Goal: Information Seeking & Learning: Check status

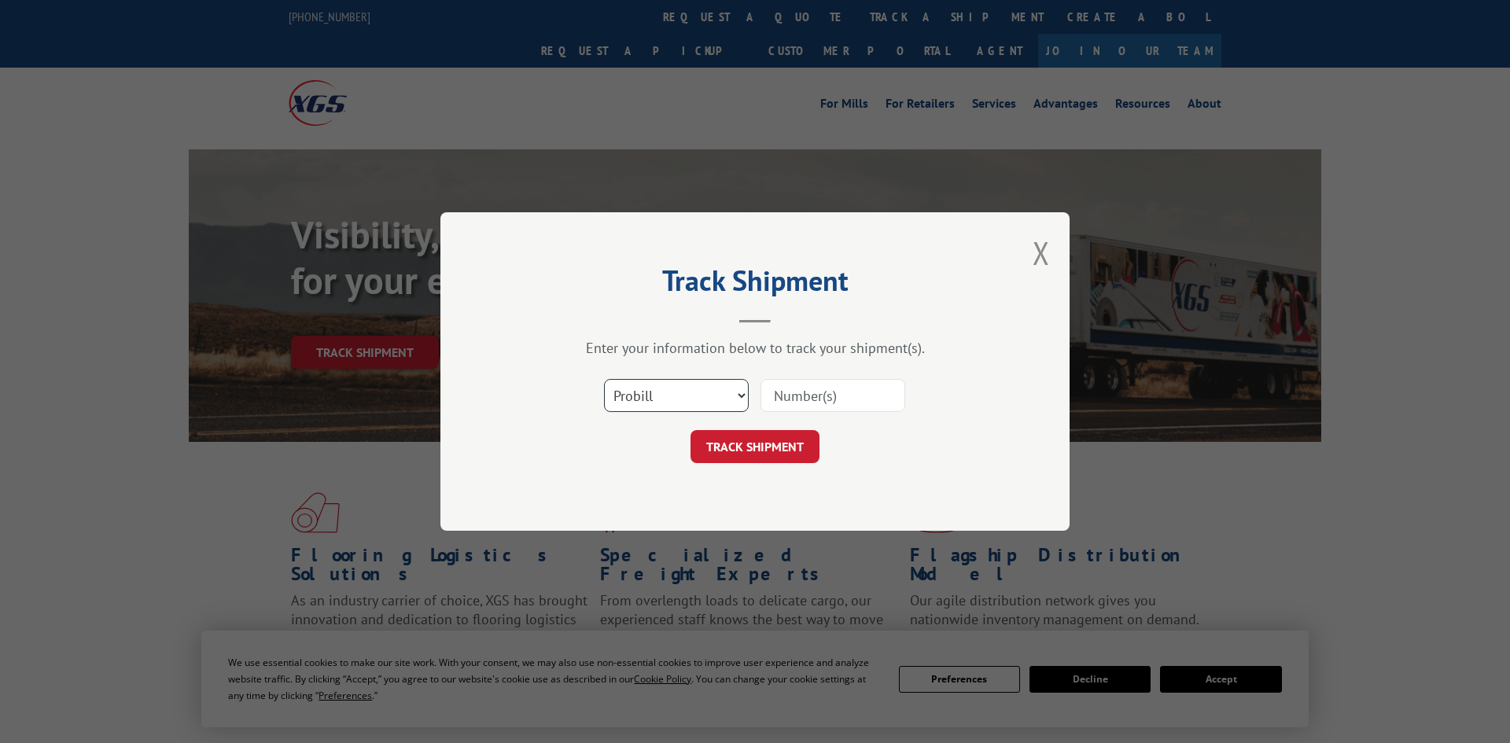
click at [639, 392] on select "Select category... Probill BOL PO" at bounding box center [676, 395] width 145 height 33
select select "po"
click at [604, 381] on select "Select category... Probill BOL PO" at bounding box center [676, 395] width 145 height 33
click at [804, 393] on input at bounding box center [832, 395] width 145 height 33
paste input "297544050"
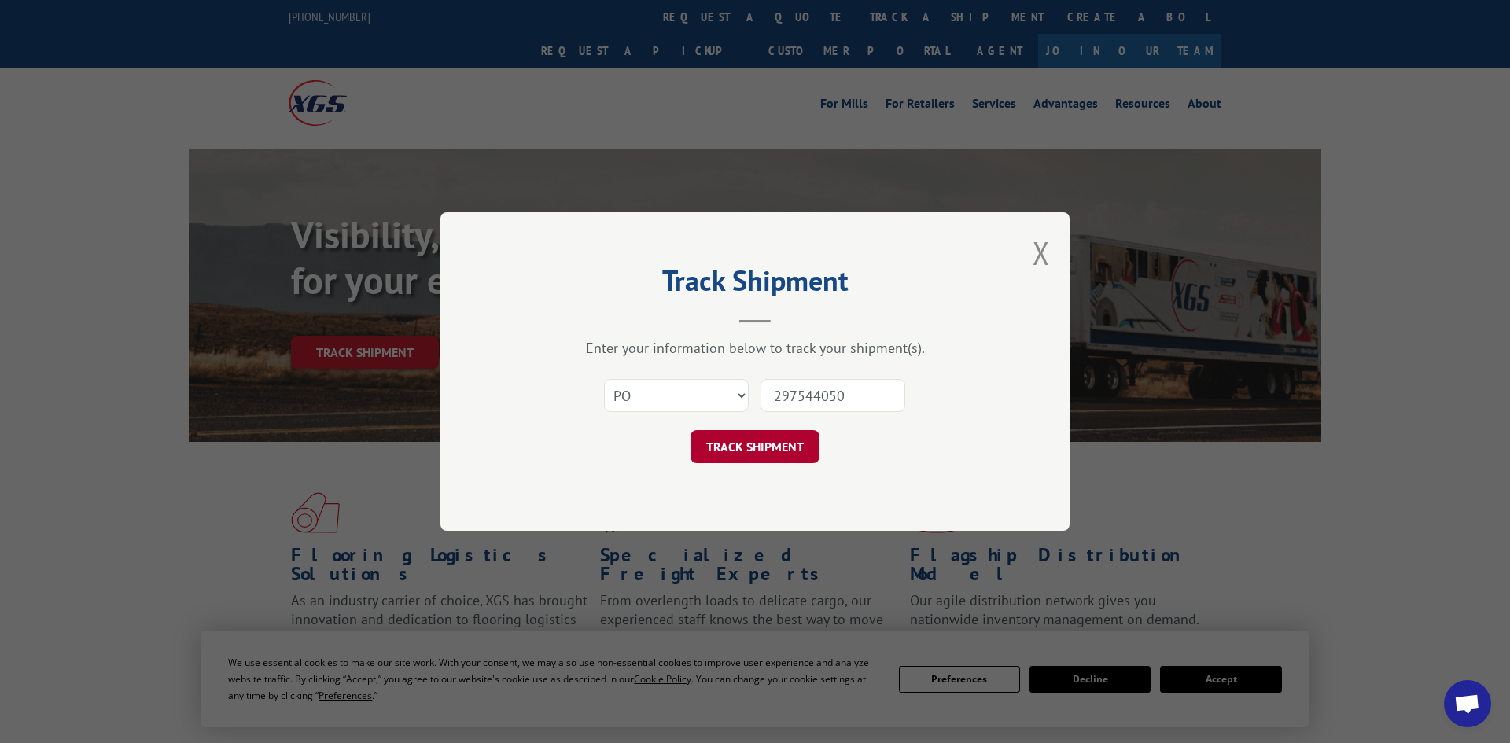
type input "297544050"
click at [772, 442] on button "TRACK SHIPMENT" at bounding box center [754, 446] width 129 height 33
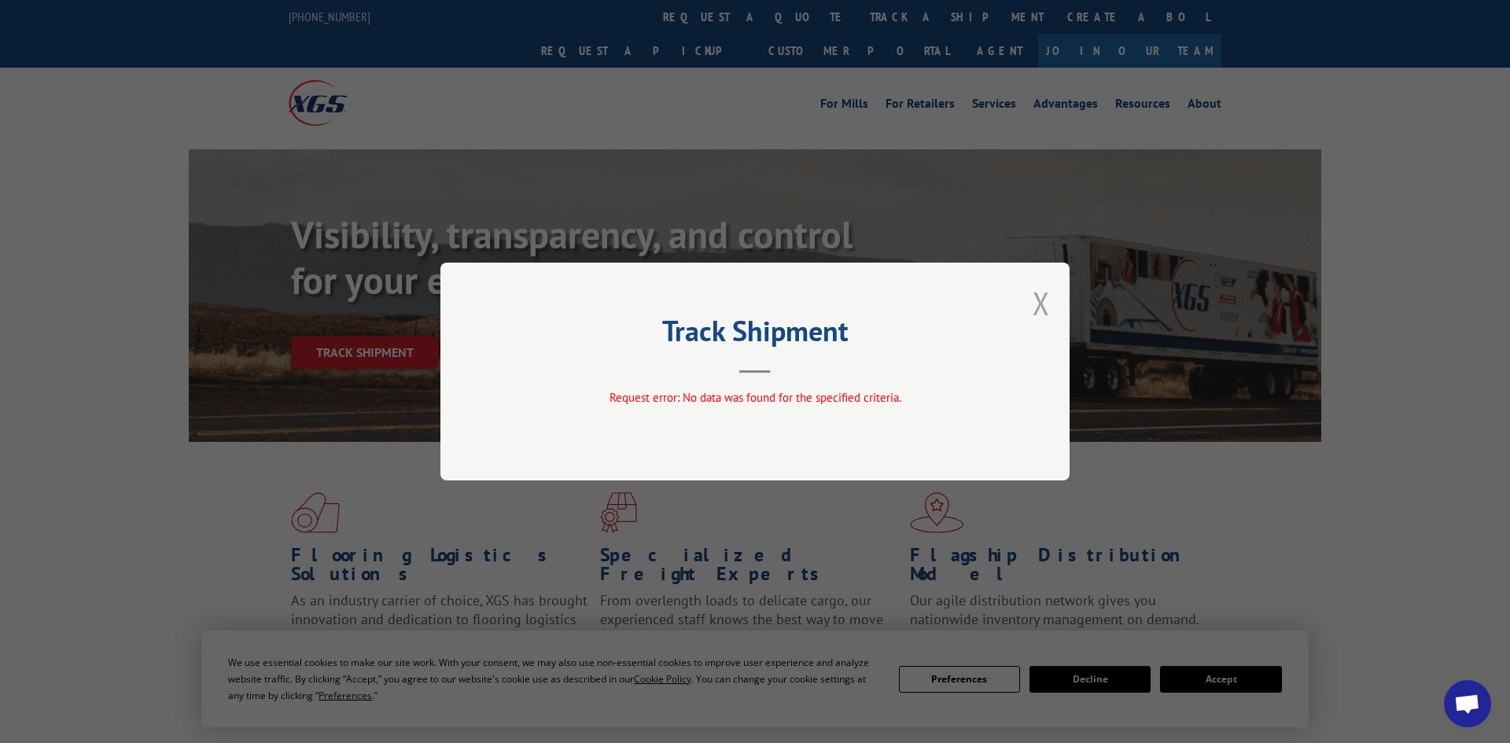
click at [1046, 312] on button "Close modal" at bounding box center [1040, 303] width 17 height 42
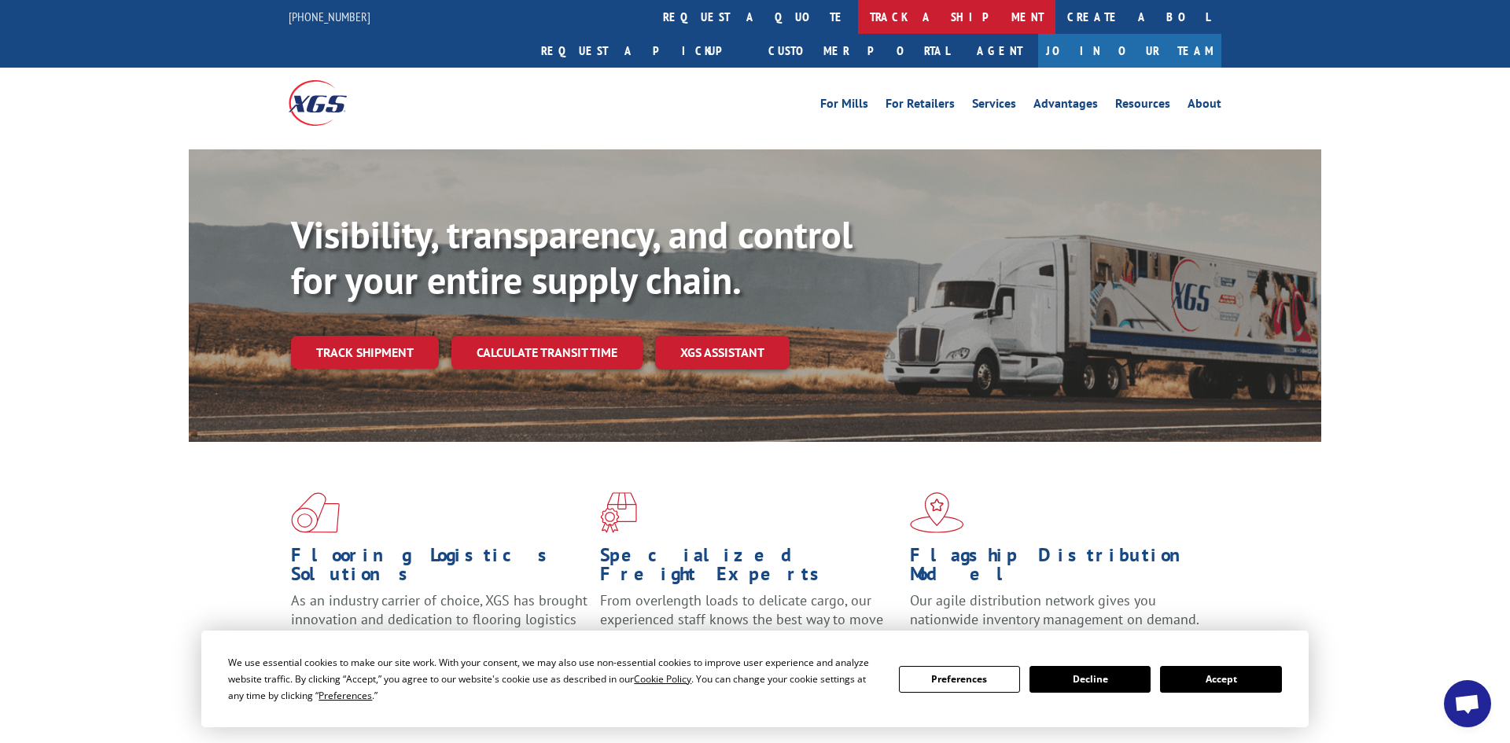
click at [858, 14] on link "track a shipment" at bounding box center [956, 17] width 197 height 34
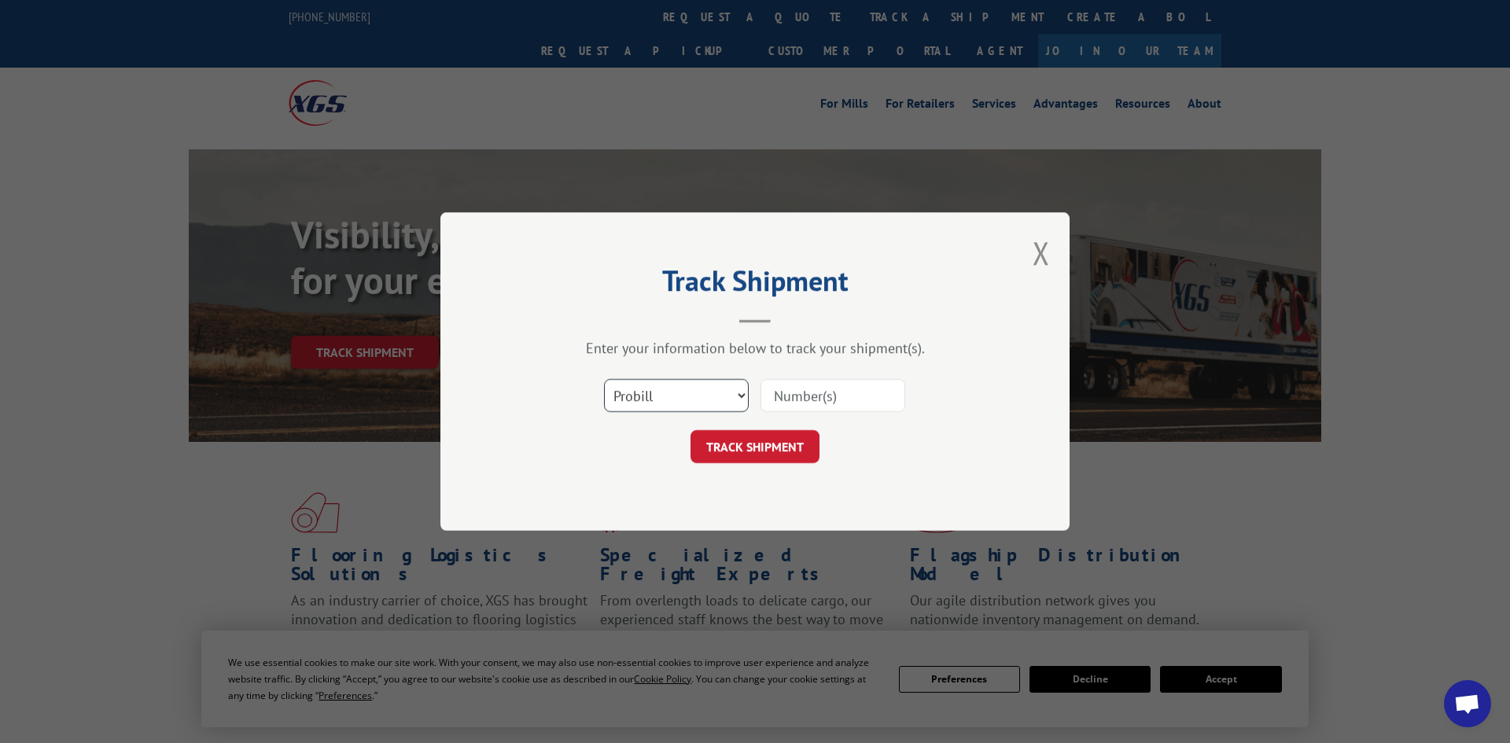
click at [662, 399] on select "Select category... Probill BOL PO" at bounding box center [676, 395] width 145 height 33
select select "po"
click at [604, 381] on select "Select category... Probill BOL PO" at bounding box center [676, 395] width 145 height 33
click at [796, 399] on input at bounding box center [832, 395] width 145 height 33
paste input "295840949"
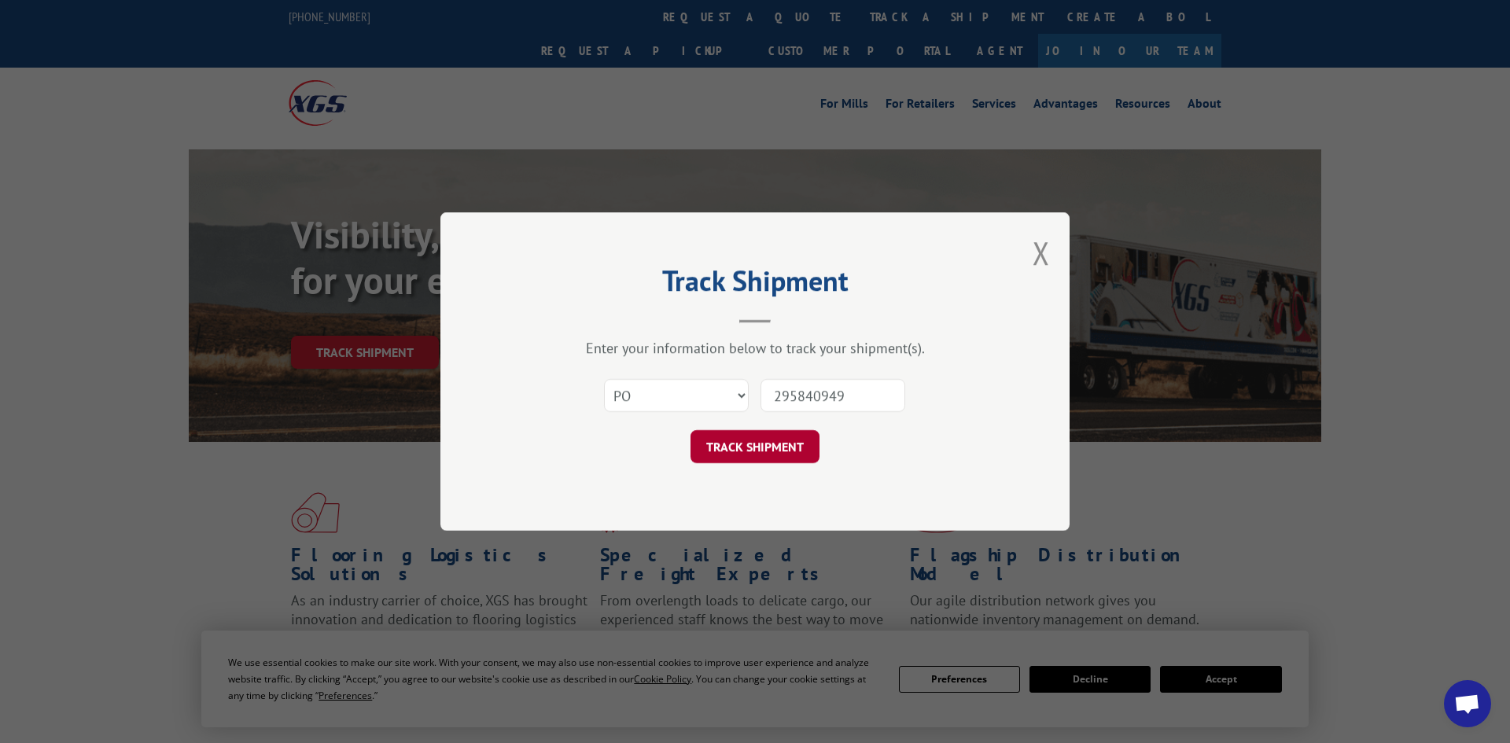
type input "295840949"
click at [778, 452] on button "TRACK SHIPMENT" at bounding box center [754, 446] width 129 height 33
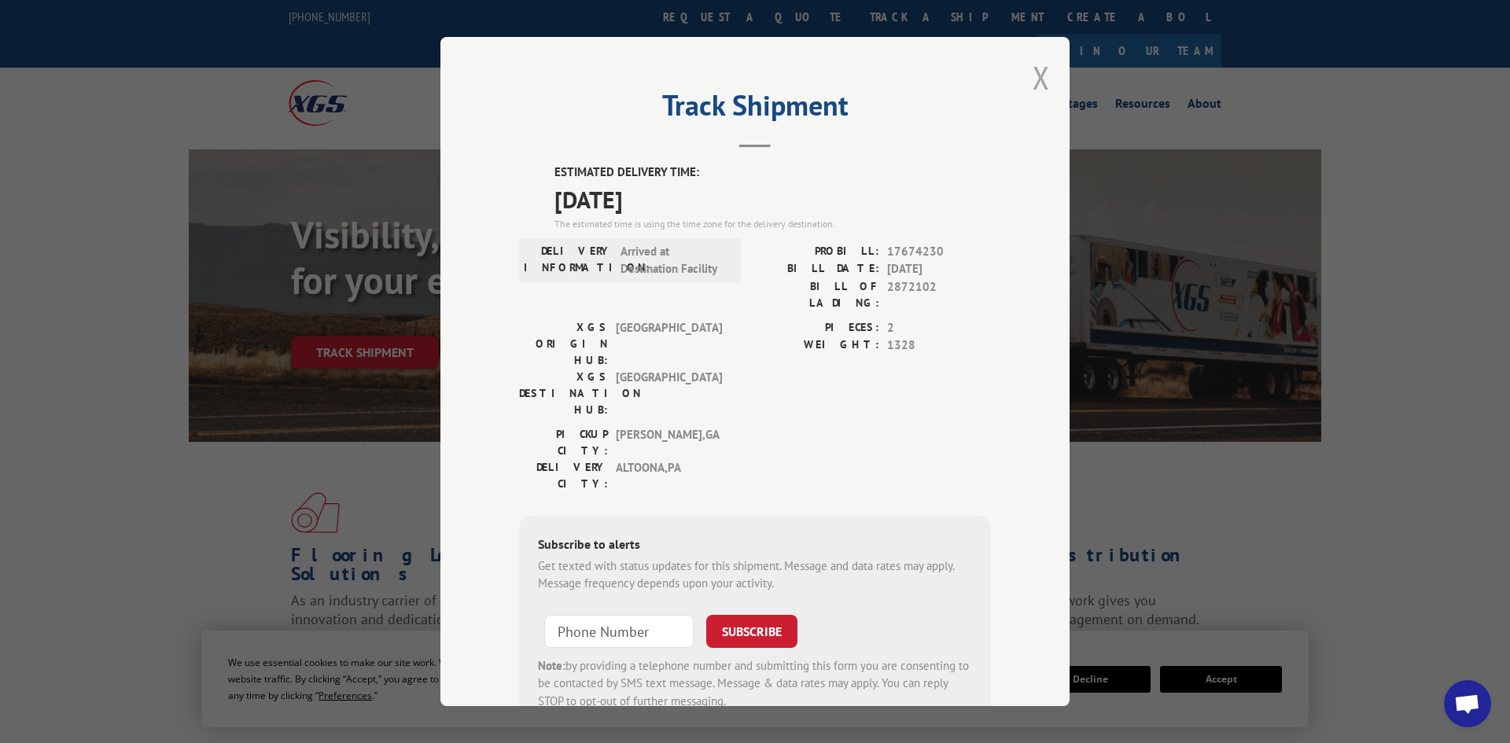
click at [1042, 68] on button "Close modal" at bounding box center [1040, 78] width 17 height 42
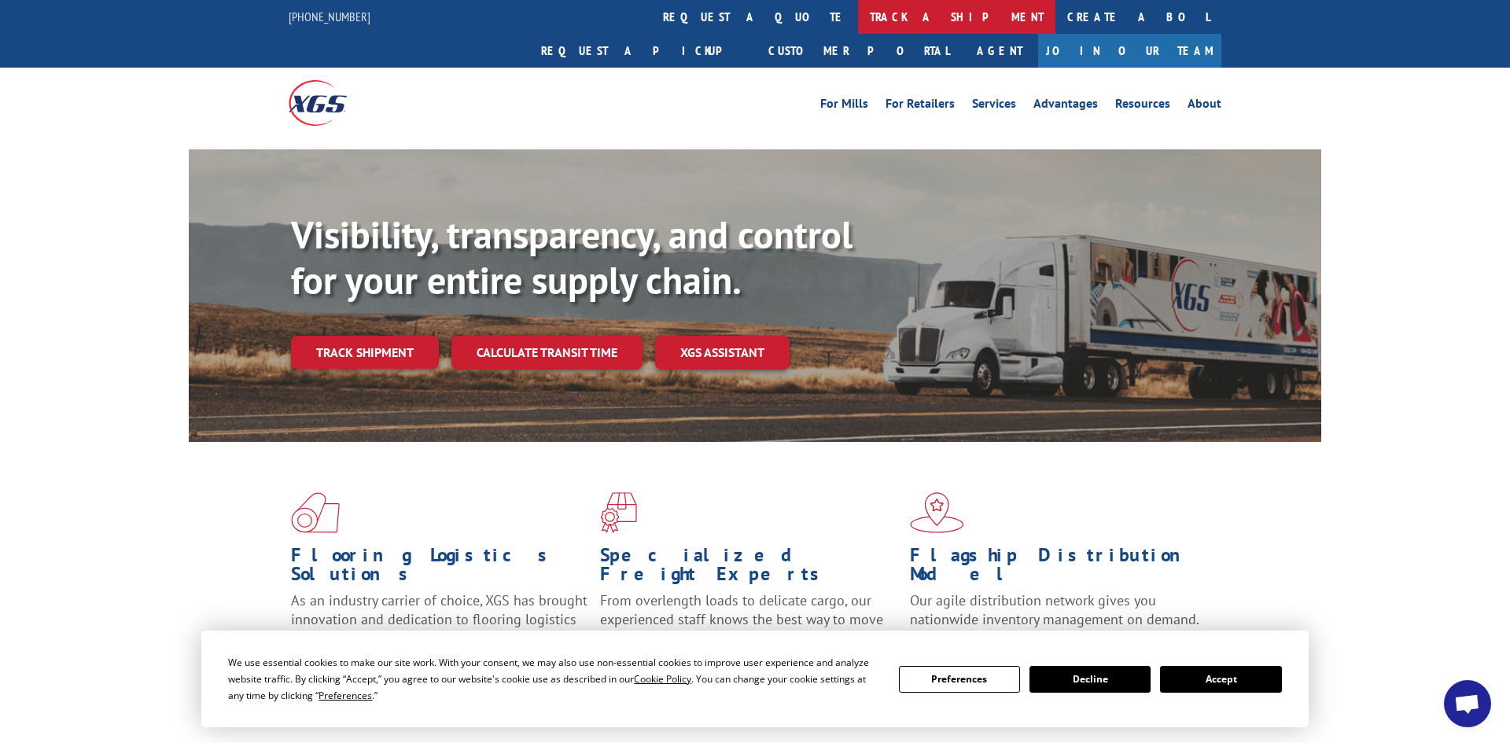
click at [858, 17] on link "track a shipment" at bounding box center [956, 17] width 197 height 34
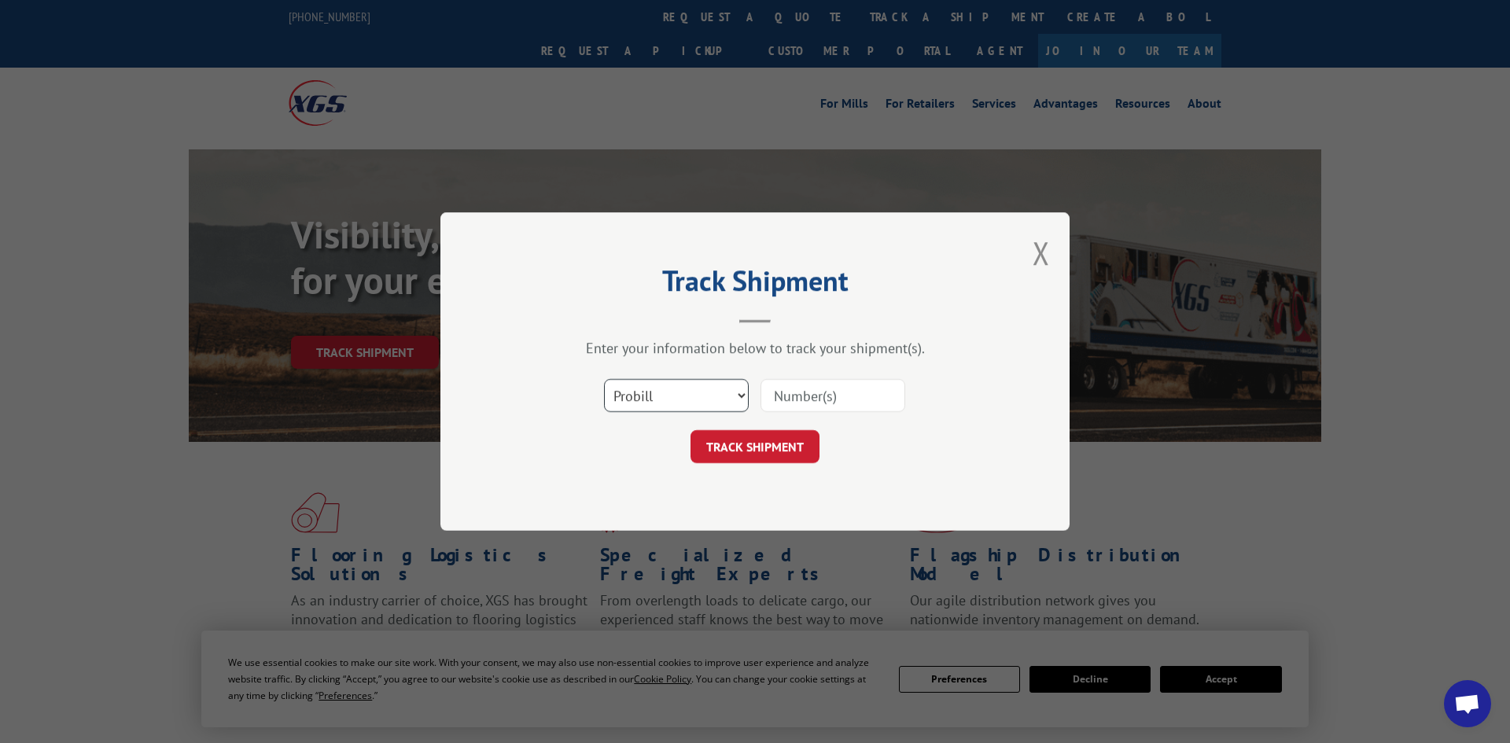
click at [657, 403] on select "Select category... Probill BOL PO" at bounding box center [676, 395] width 145 height 33
select select "po"
click at [604, 381] on select "Select category... Probill BOL PO" at bounding box center [676, 395] width 145 height 33
click at [789, 402] on input at bounding box center [832, 395] width 145 height 33
paste input "296860621"
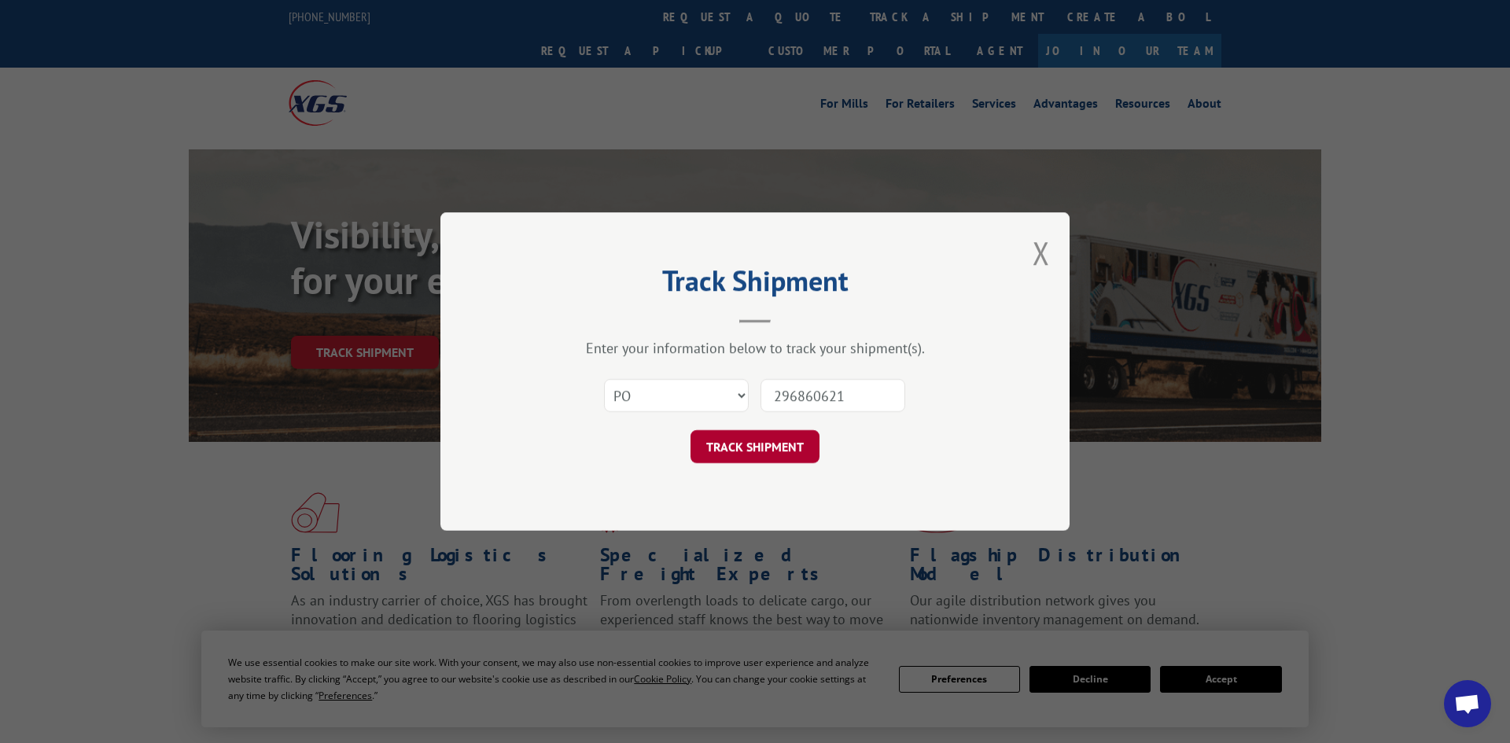
type input "296860621"
click at [774, 453] on button "TRACK SHIPMENT" at bounding box center [754, 446] width 129 height 33
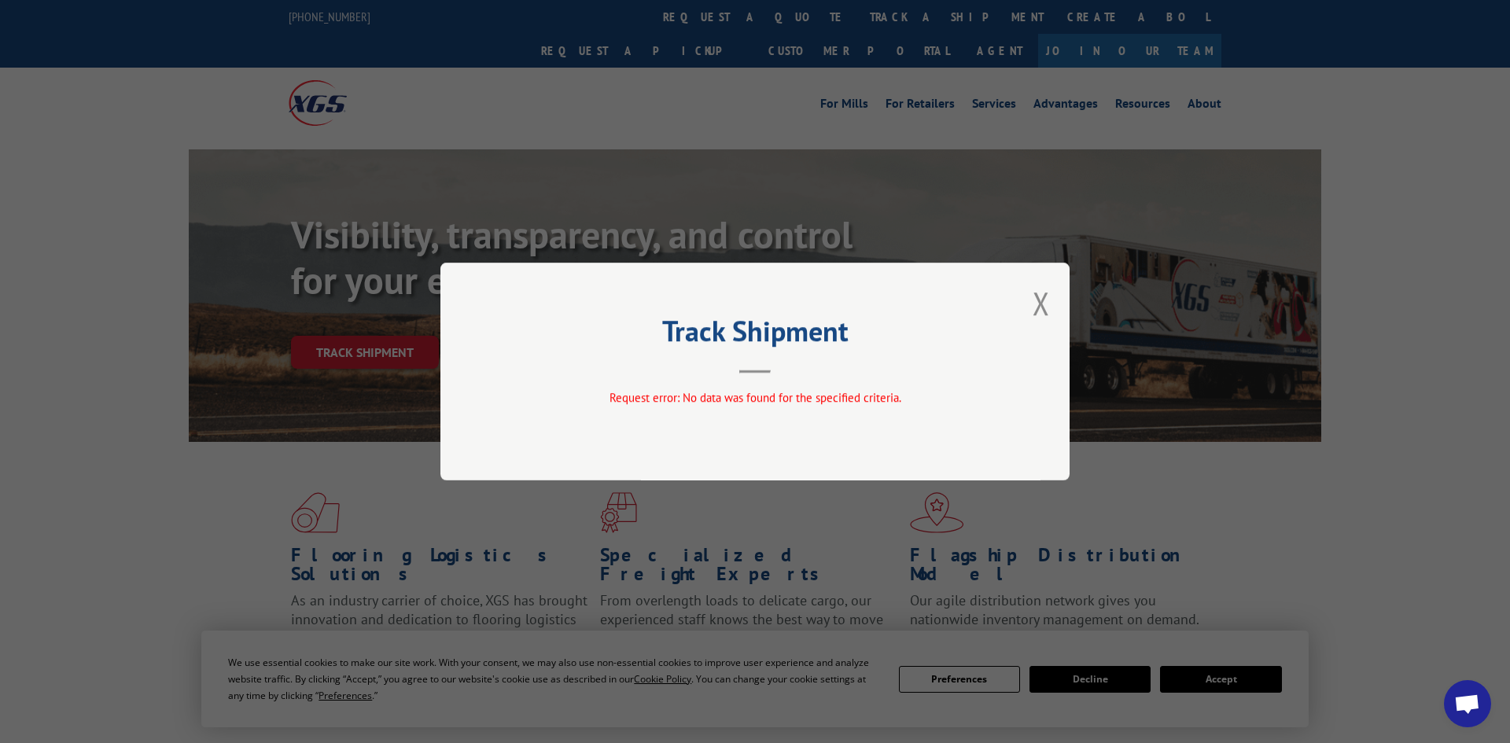
drag, startPoint x: 1037, startPoint y: 310, endPoint x: 1032, endPoint y: 295, distance: 15.7
click at [1038, 310] on button "Close modal" at bounding box center [1040, 303] width 17 height 42
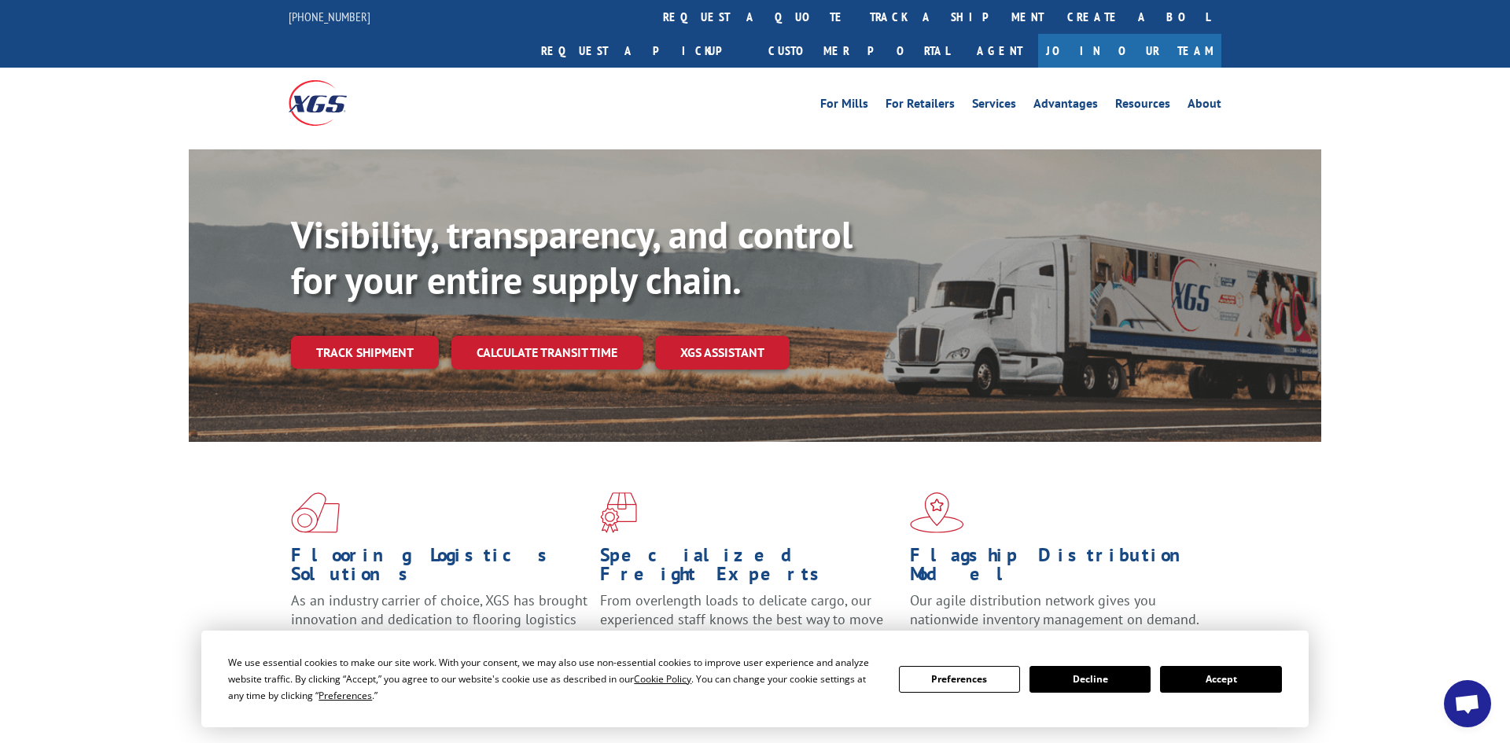
drag, startPoint x: 718, startPoint y: 14, endPoint x: 685, endPoint y: 57, distance: 53.8
click at [858, 15] on link "track a shipment" at bounding box center [956, 17] width 197 height 34
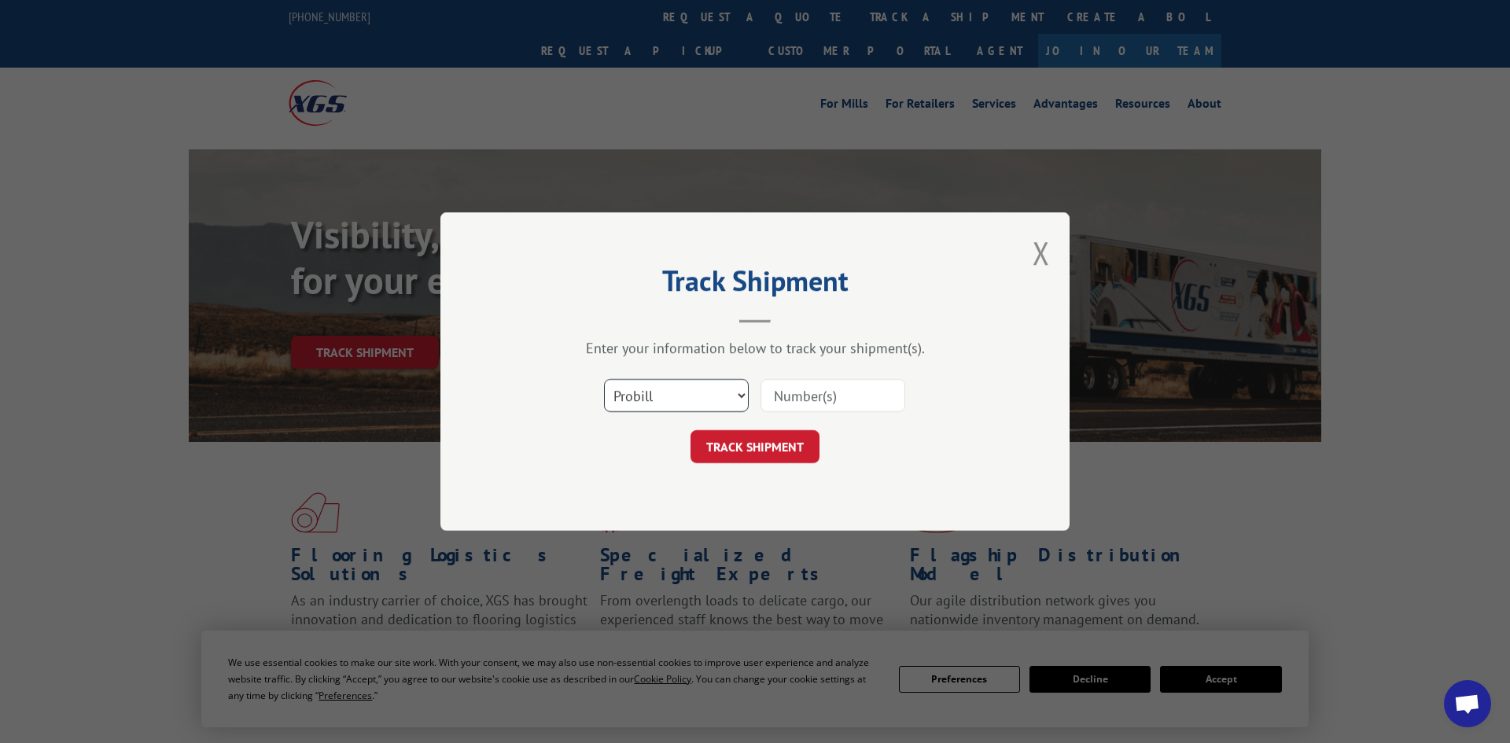
click at [648, 395] on select "Select category... Probill BOL PO" at bounding box center [676, 395] width 145 height 33
select select "po"
click at [604, 381] on select "Select category... Probill BOL PO" at bounding box center [676, 395] width 145 height 33
click at [821, 405] on input at bounding box center [832, 395] width 145 height 33
paste input "297440546"
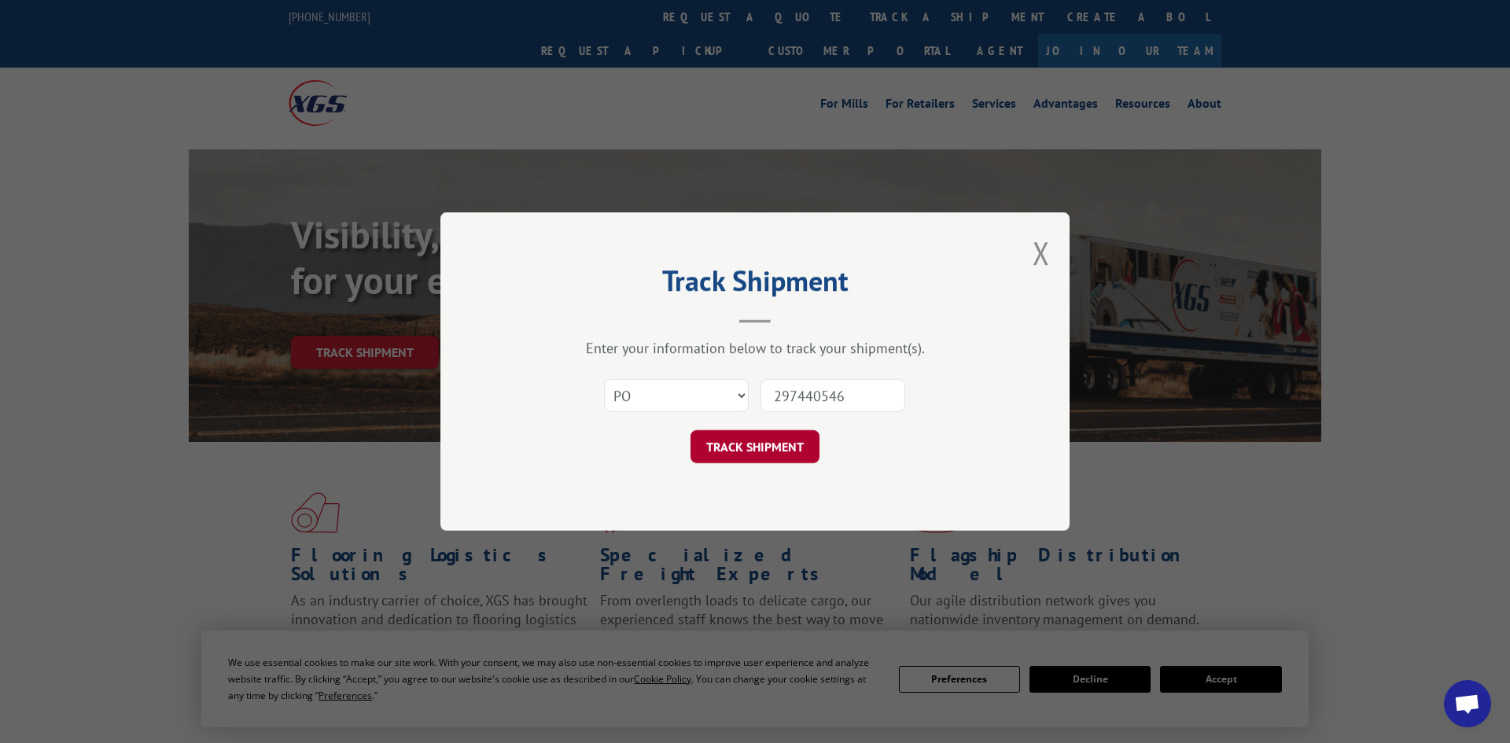
type input "297440546"
click at [782, 460] on button "TRACK SHIPMENT" at bounding box center [754, 446] width 129 height 33
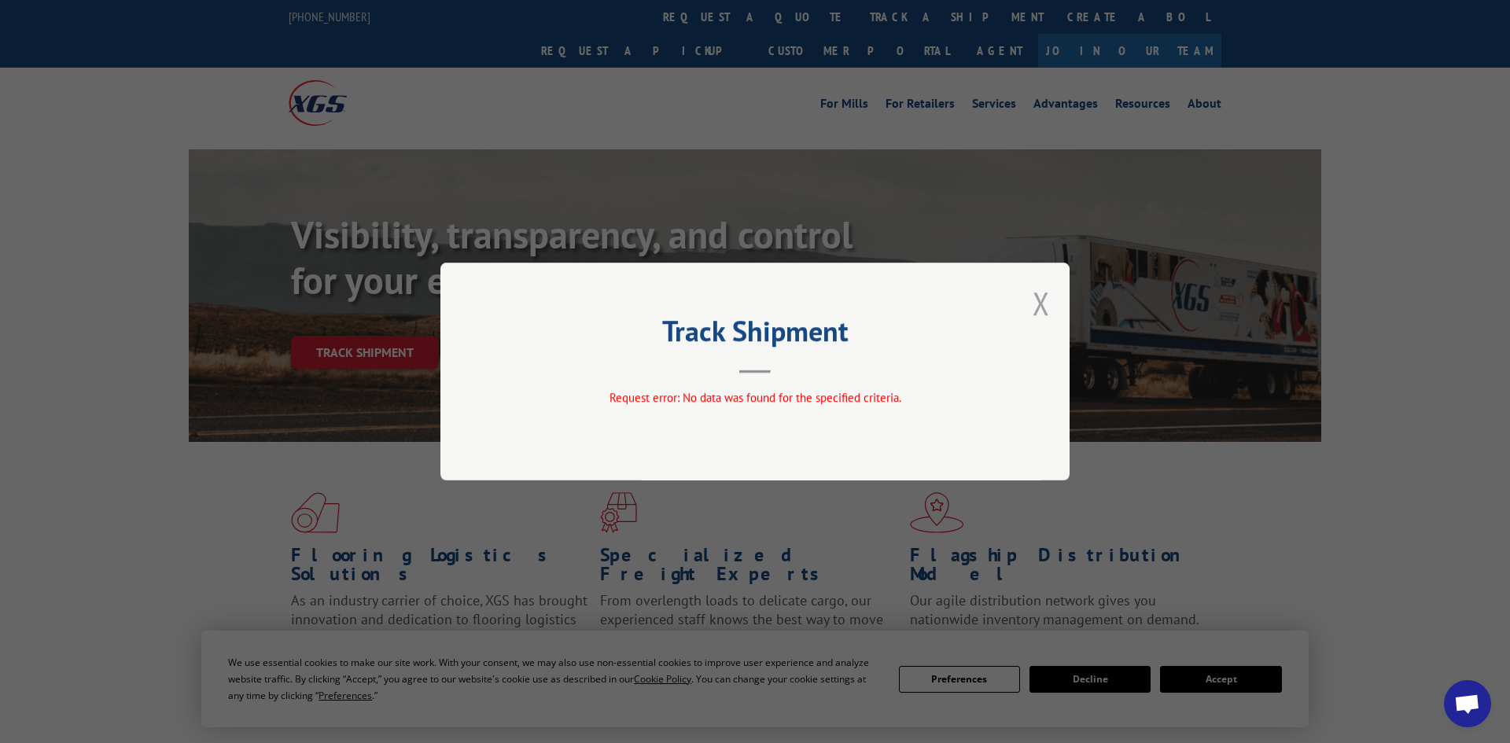
click at [1034, 309] on button "Close modal" at bounding box center [1040, 303] width 17 height 42
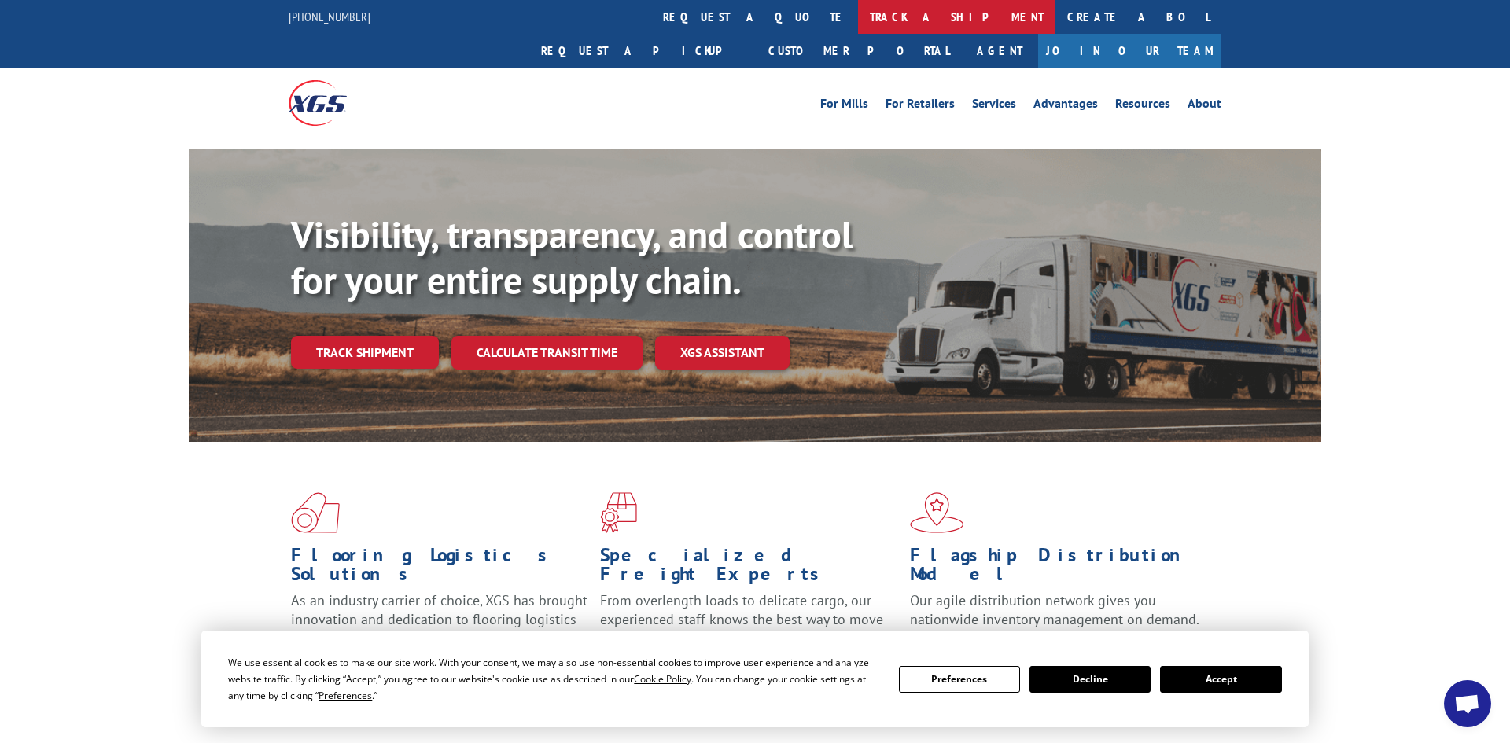
click at [858, 24] on link "track a shipment" at bounding box center [956, 17] width 197 height 34
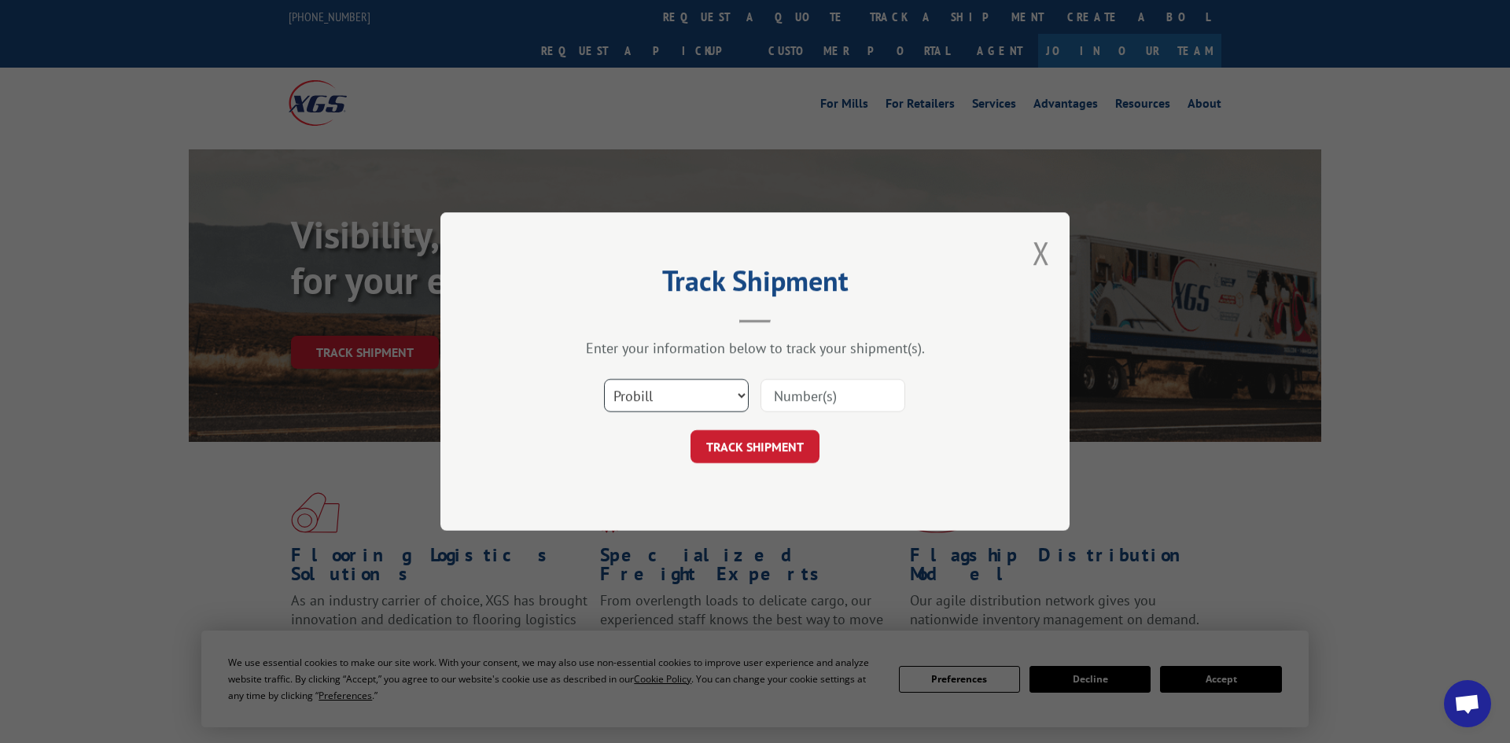
drag, startPoint x: 646, startPoint y: 391, endPoint x: 640, endPoint y: 406, distance: 16.2
click at [645, 392] on select "Select category... Probill BOL PO" at bounding box center [676, 395] width 145 height 33
select select "po"
click at [604, 381] on select "Select category... Probill BOL PO" at bounding box center [676, 395] width 145 height 33
click at [797, 401] on input at bounding box center [832, 395] width 145 height 33
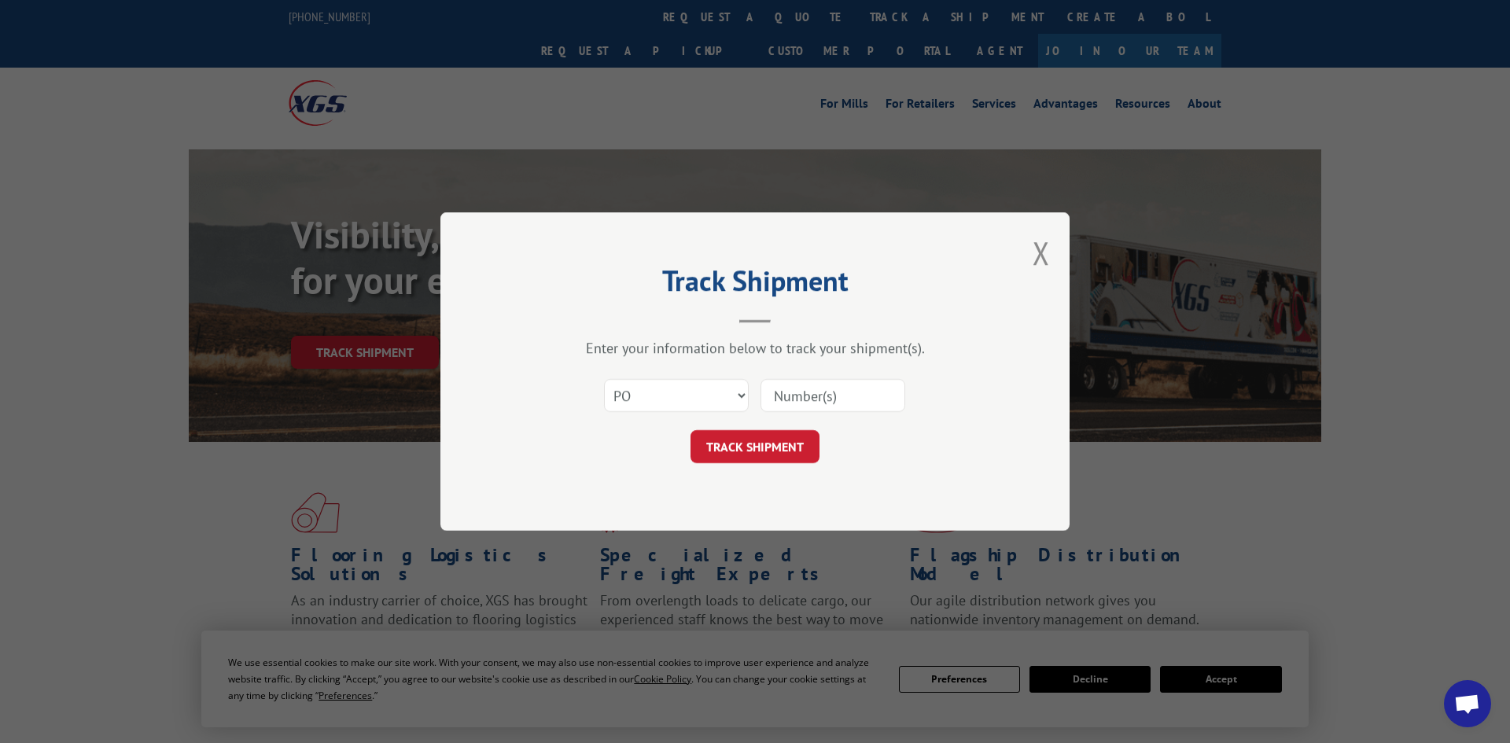
paste input "296863446"
type input "296863446"
click at [766, 444] on button "TRACK SHIPMENT" at bounding box center [754, 446] width 129 height 33
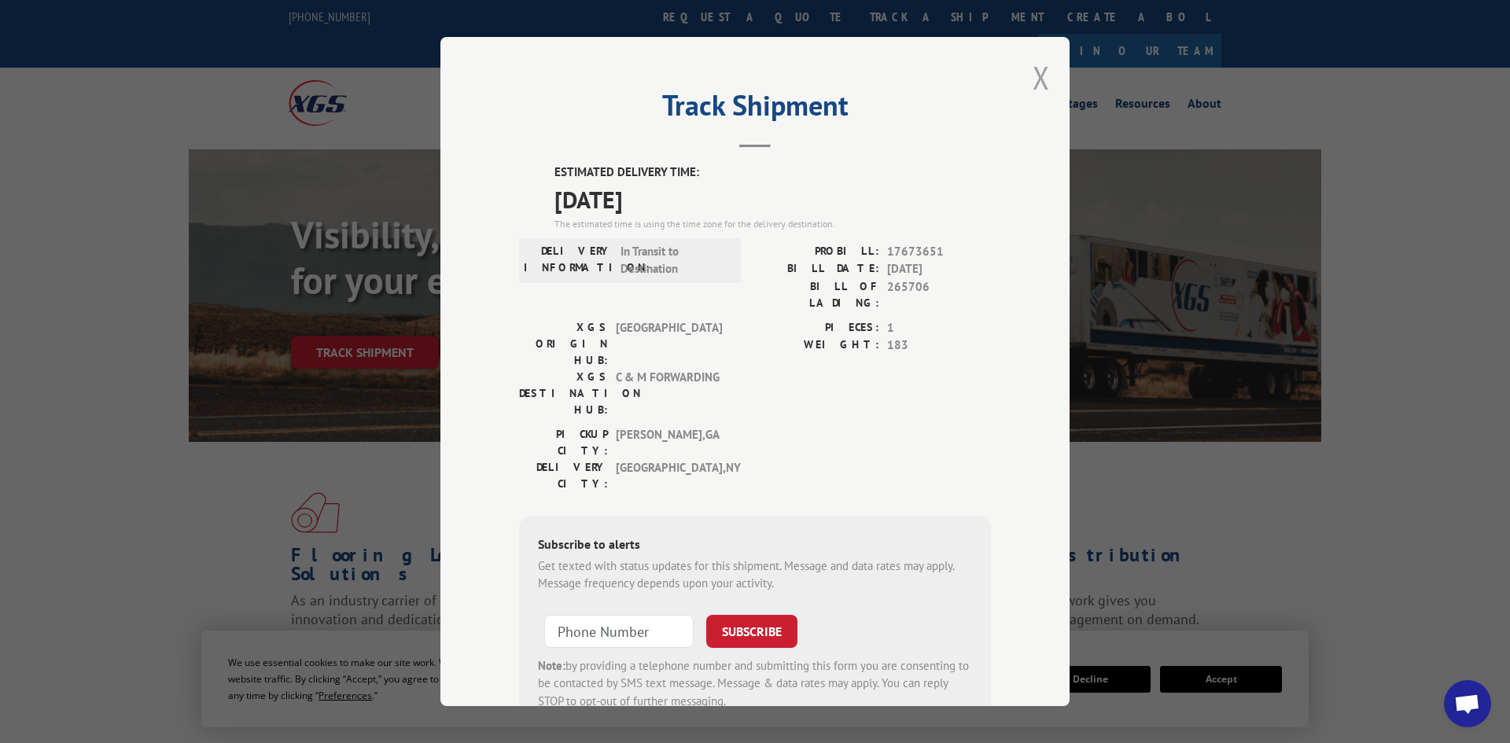
click at [1040, 77] on button "Close modal" at bounding box center [1040, 78] width 17 height 42
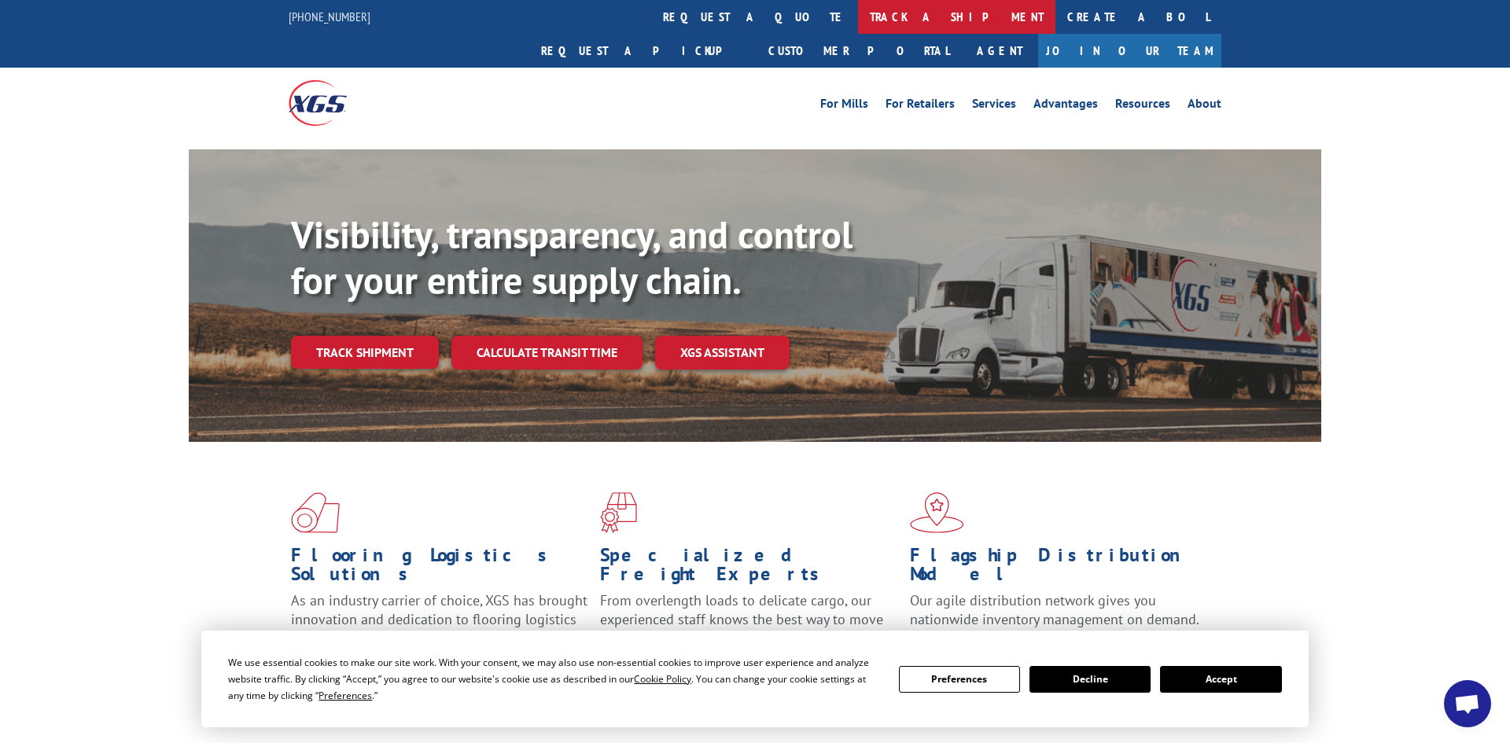
click at [858, 19] on link "track a shipment" at bounding box center [956, 17] width 197 height 34
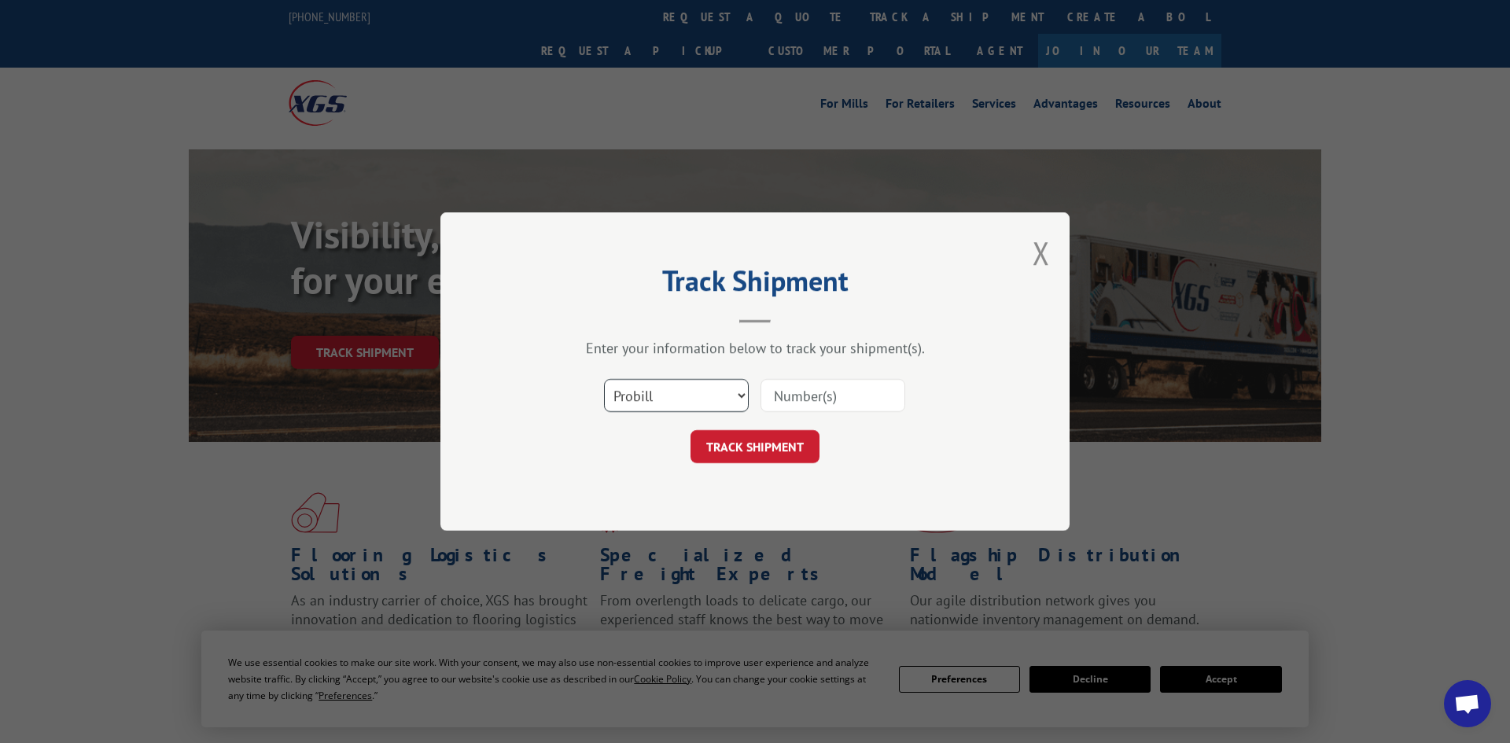
click at [699, 400] on select "Select category... Probill BOL PO" at bounding box center [676, 395] width 145 height 33
select select "po"
click at [604, 381] on select "Select category... Probill BOL PO" at bounding box center [676, 395] width 145 height 33
click at [804, 395] on input at bounding box center [832, 395] width 145 height 33
paste input "297458224"
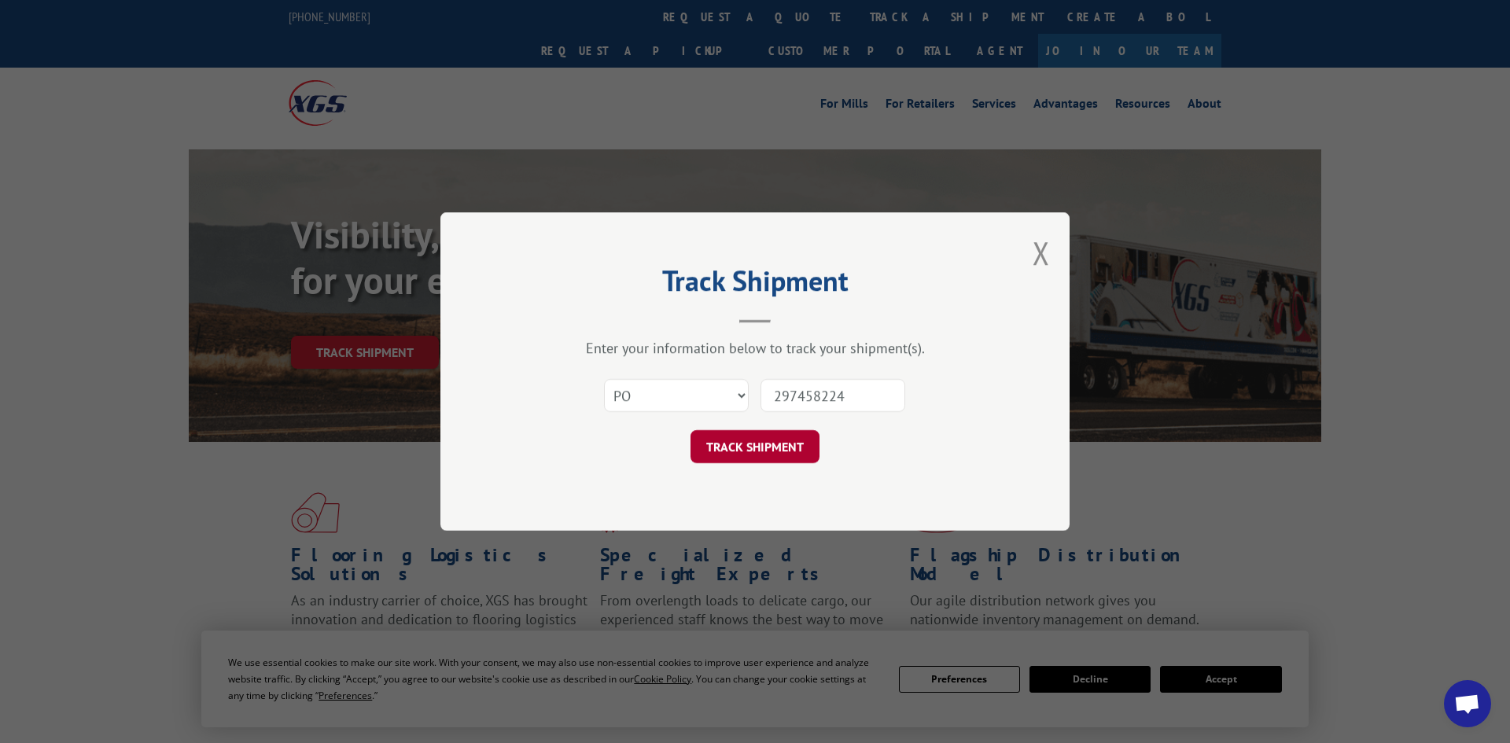
type input "297458224"
click at [789, 443] on button "TRACK SHIPMENT" at bounding box center [754, 446] width 129 height 33
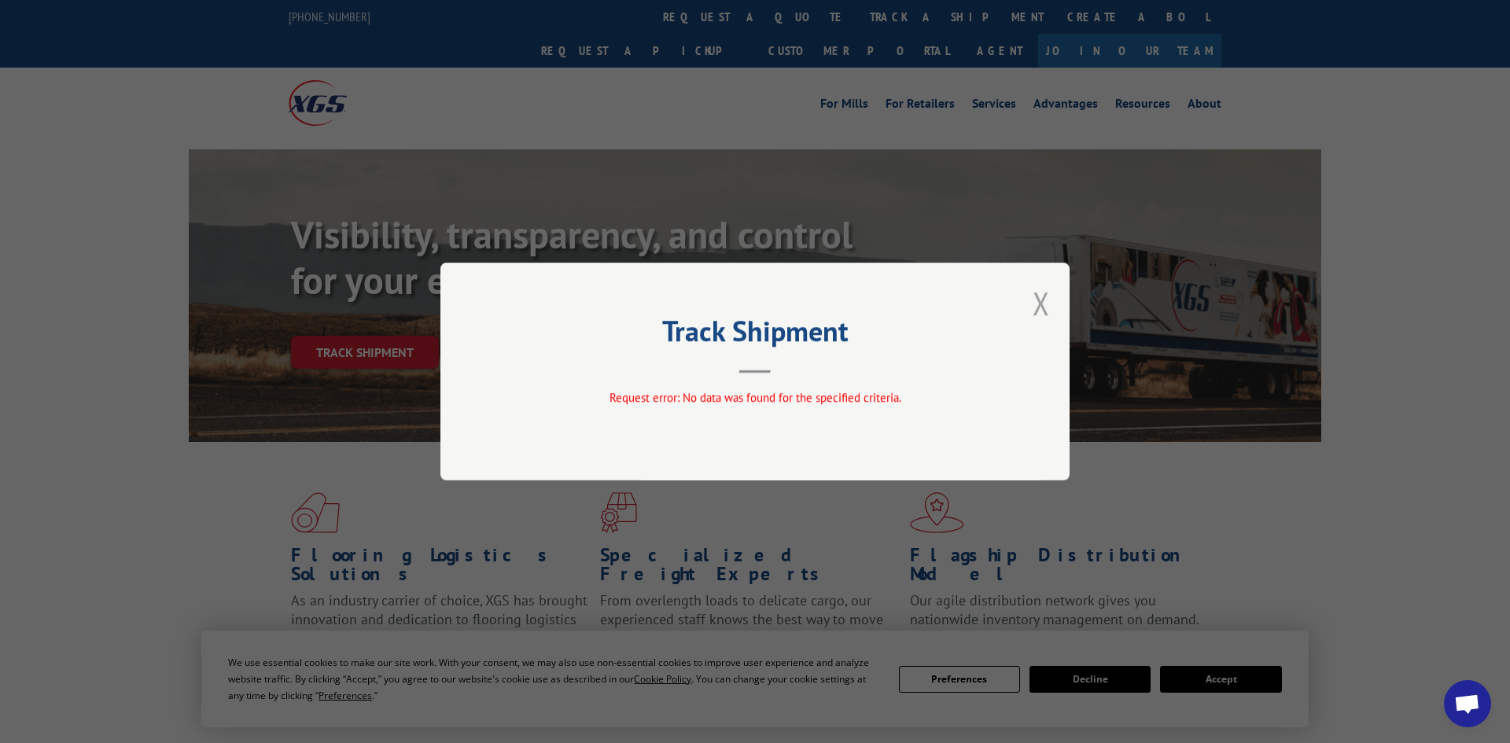
click at [1032, 314] on button "Close modal" at bounding box center [1040, 303] width 17 height 42
